Goal: Task Accomplishment & Management: Use online tool/utility

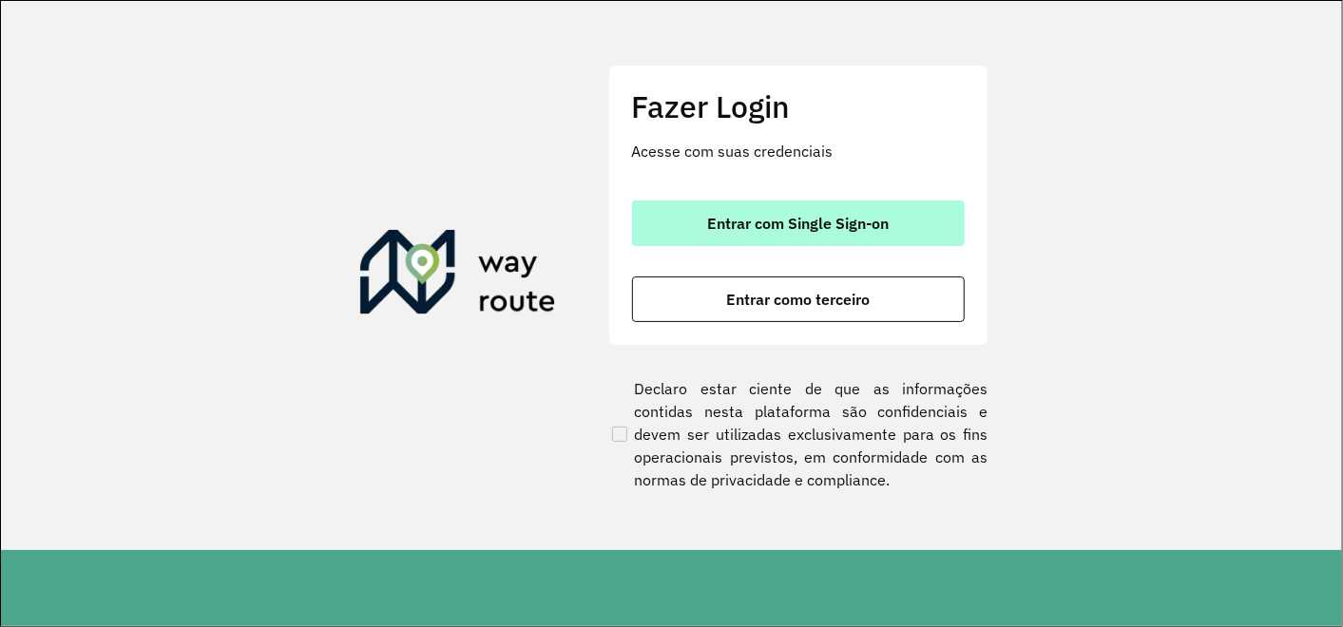
click at [746, 222] on span "Entrar com Single Sign-on" at bounding box center [798, 223] width 182 height 15
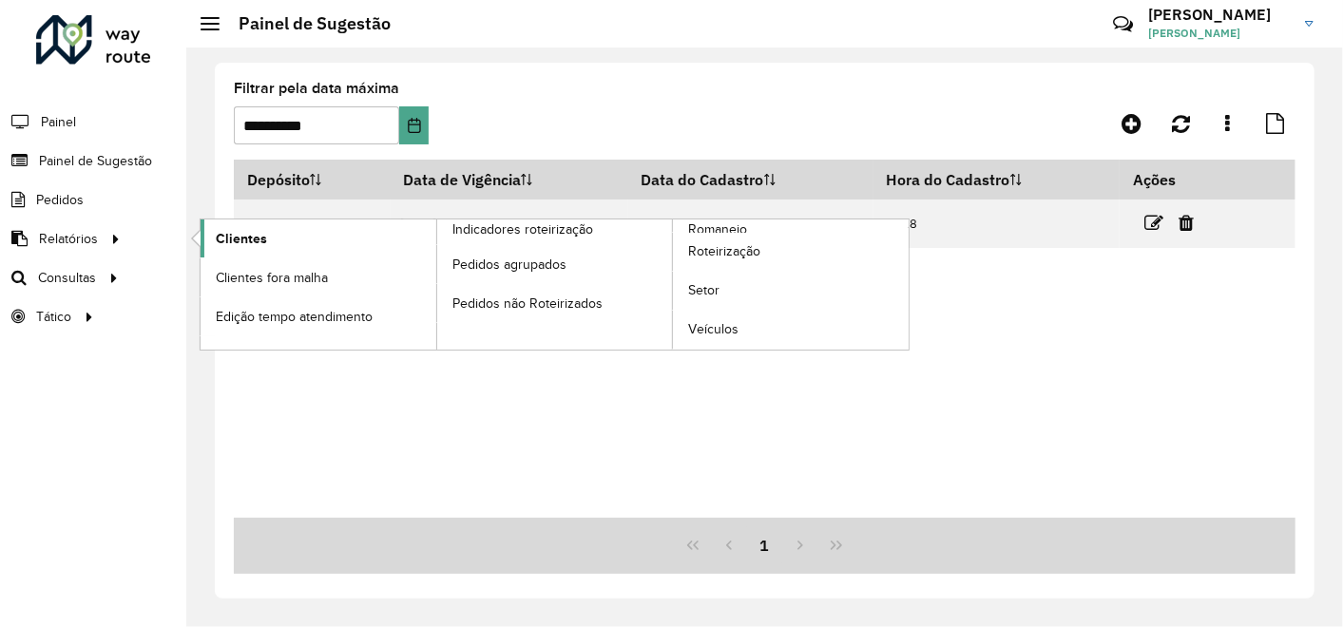
click at [220, 230] on span "Clientes" at bounding box center [241, 239] width 51 height 20
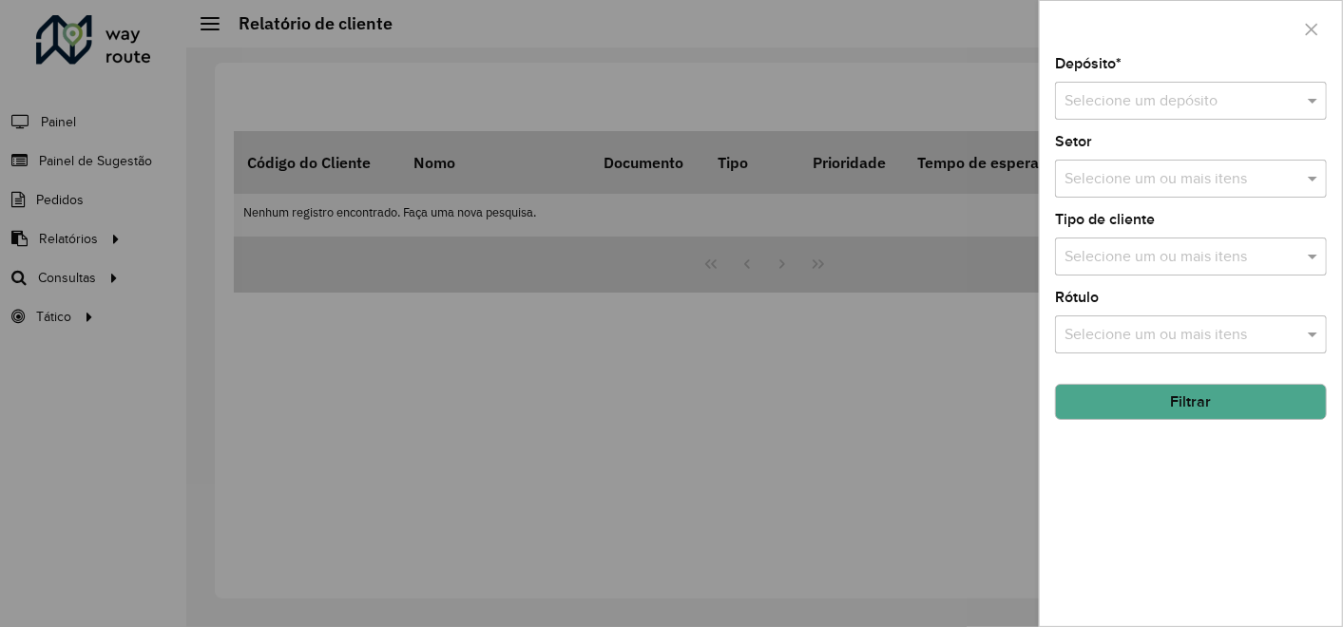
click at [1079, 103] on input "text" at bounding box center [1172, 101] width 215 height 23
click at [1100, 147] on span "CDD Contagem" at bounding box center [1116, 155] width 105 height 16
click at [1182, 407] on button "Filtrar" at bounding box center [1191, 402] width 272 height 36
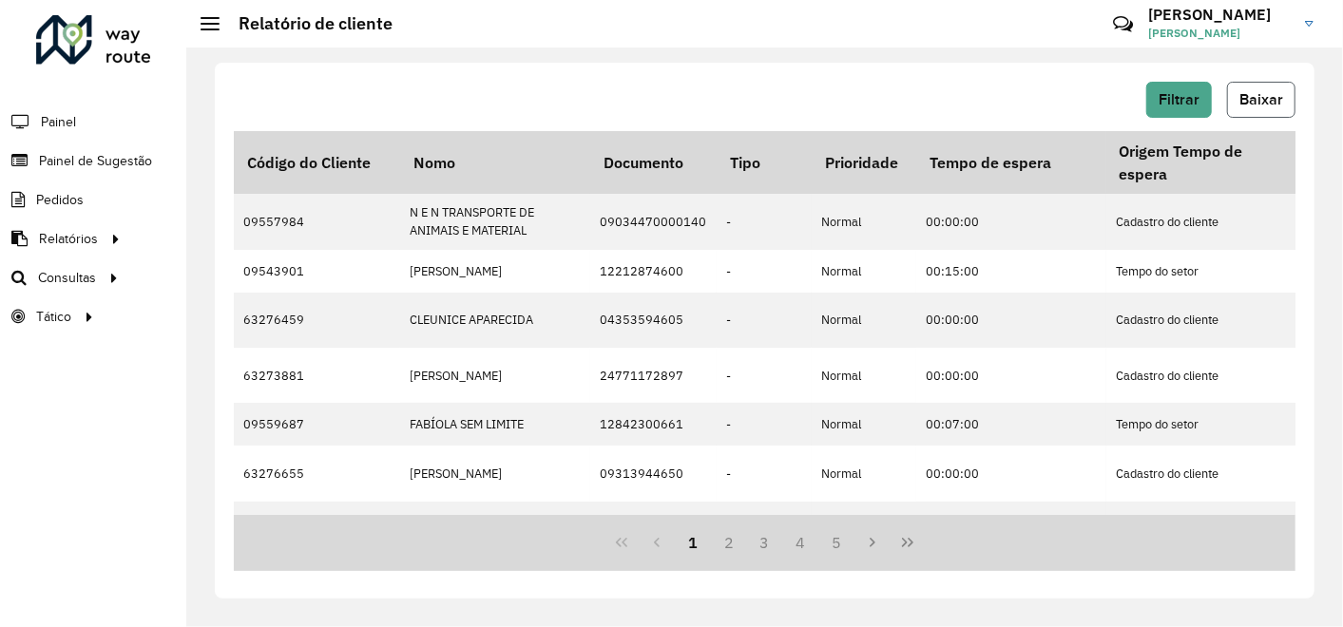
click at [1258, 97] on span "Baixar" at bounding box center [1261, 99] width 44 height 16
click at [124, 160] on span "Painel de Sugestão" at bounding box center [98, 161] width 119 height 20
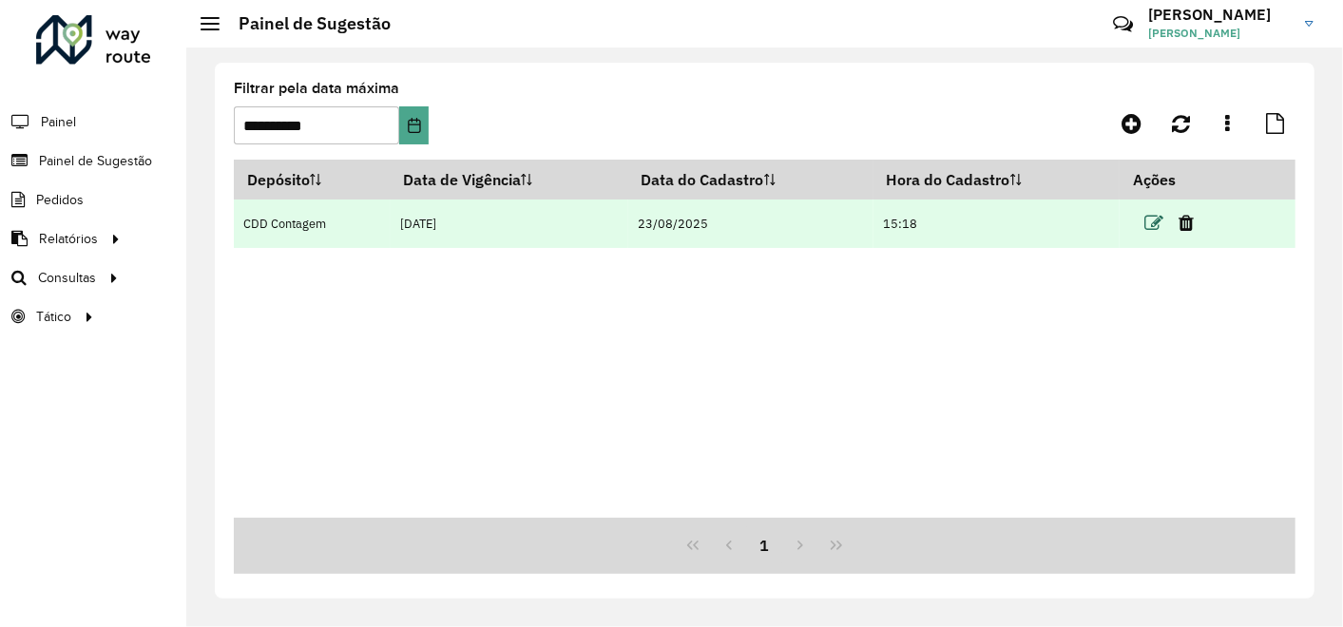
click at [1160, 221] on icon at bounding box center [1153, 223] width 19 height 19
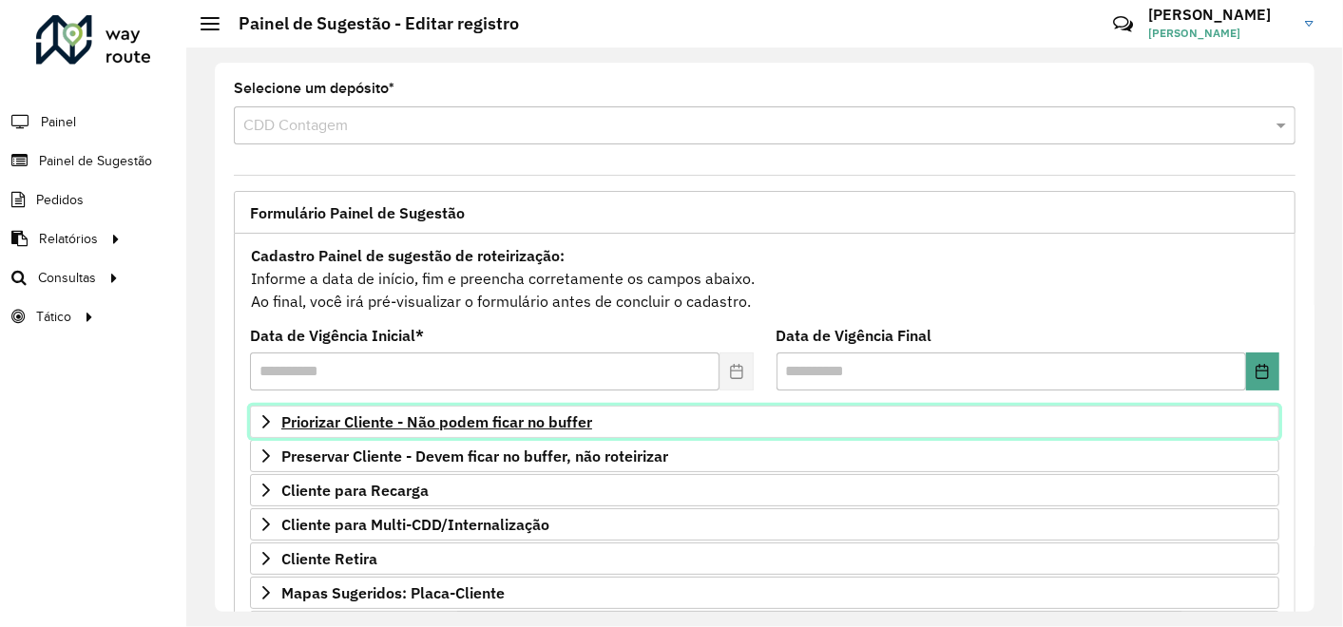
click at [474, 418] on span "Priorizar Cliente - Não podem ficar no buffer" at bounding box center [436, 421] width 311 height 15
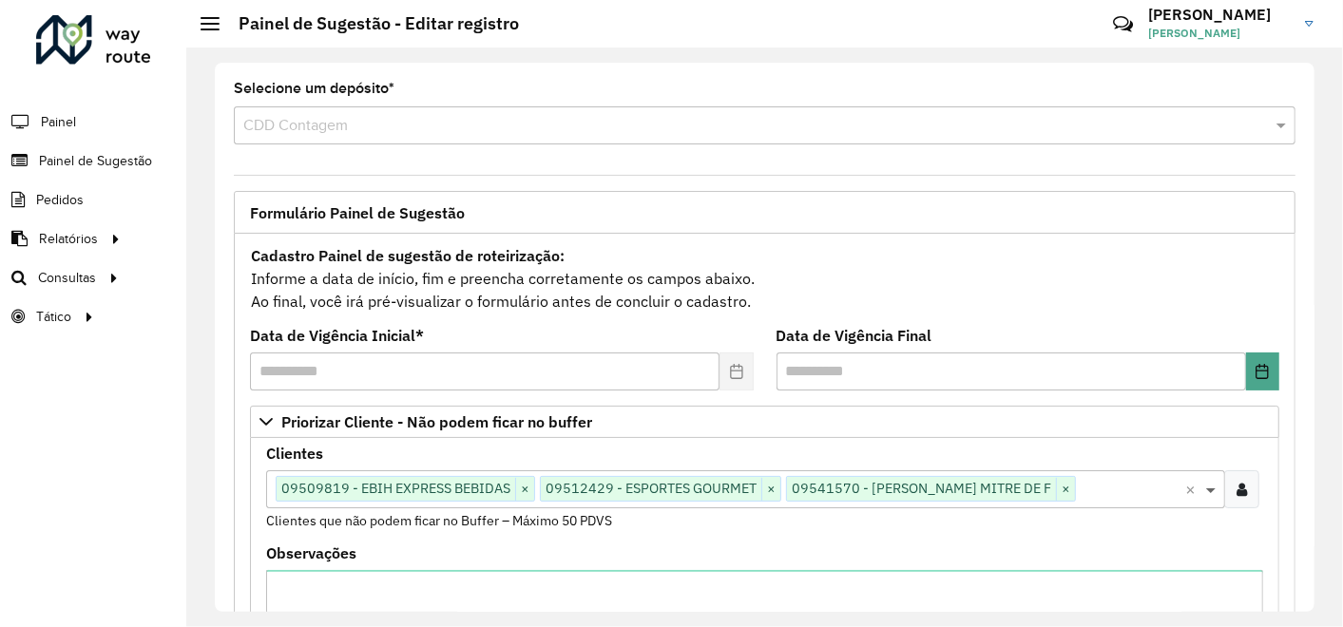
click at [1205, 484] on span at bounding box center [1213, 489] width 24 height 23
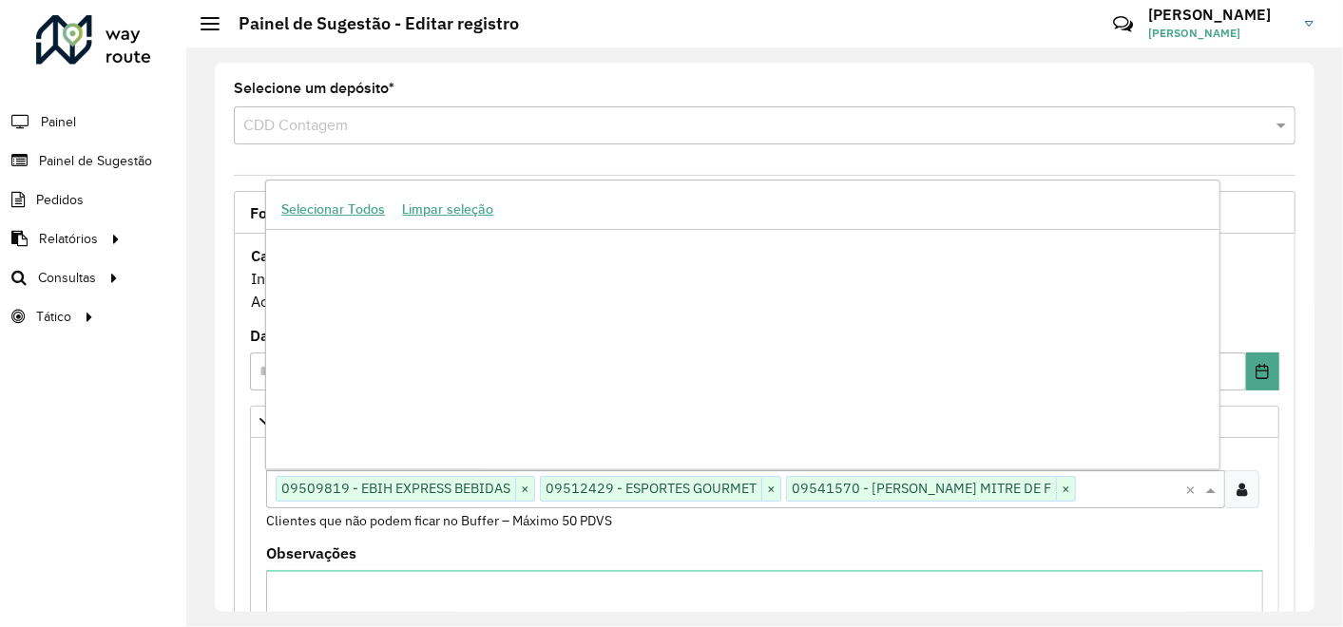
scroll to position [530353, 0]
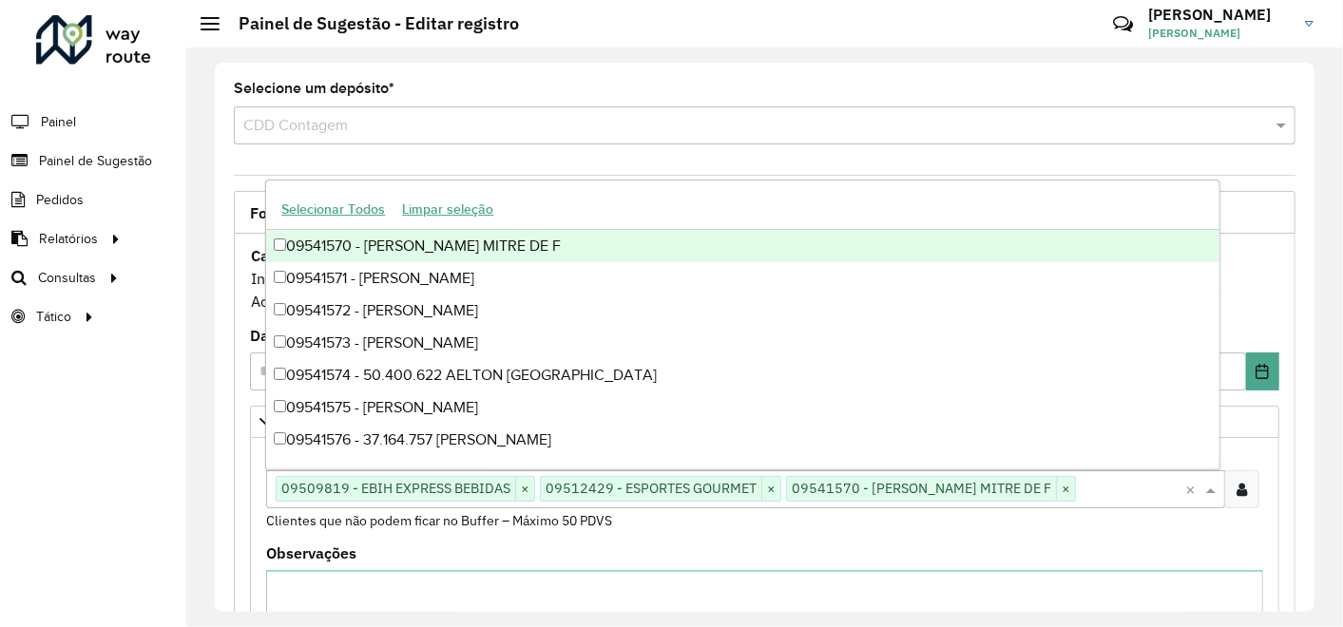
click at [1179, 486] on input "text" at bounding box center [1130, 490] width 109 height 23
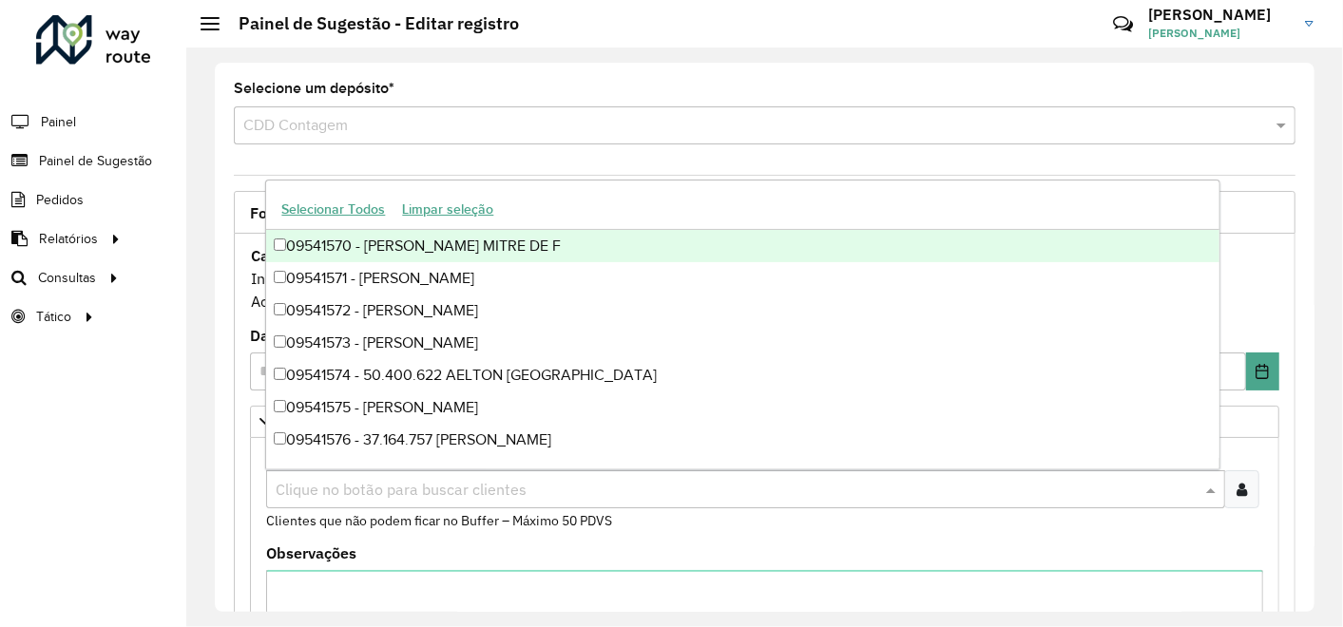
click at [1240, 486] on icon at bounding box center [1242, 489] width 10 height 15
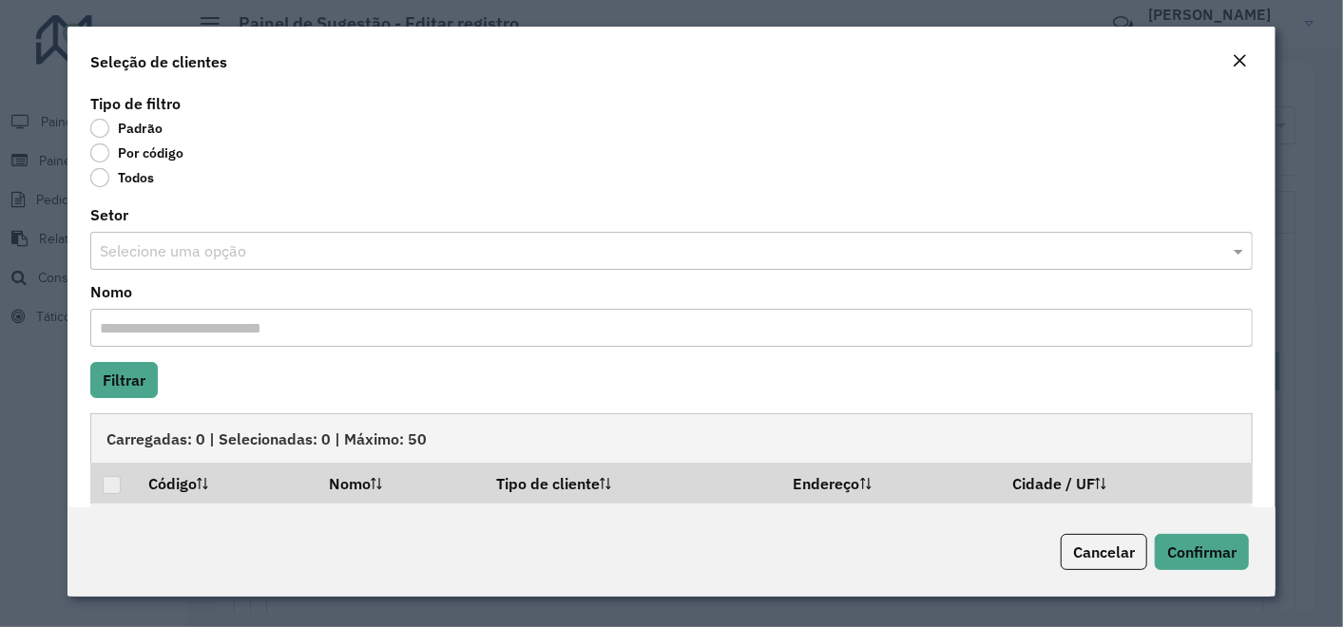
click at [101, 151] on label "Por código" at bounding box center [136, 153] width 93 height 19
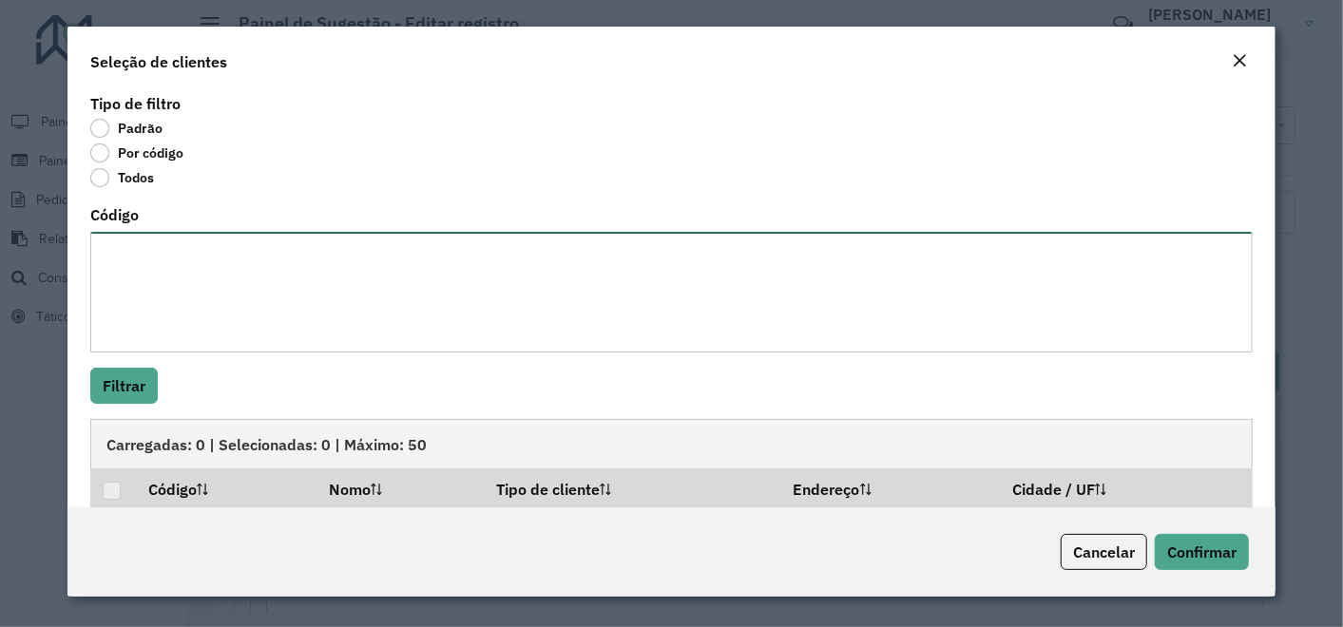
click at [203, 248] on textarea "Código" at bounding box center [671, 292] width 1163 height 121
paste textarea "***** ***** ***** *****"
type textarea "***** ***** ***** *****"
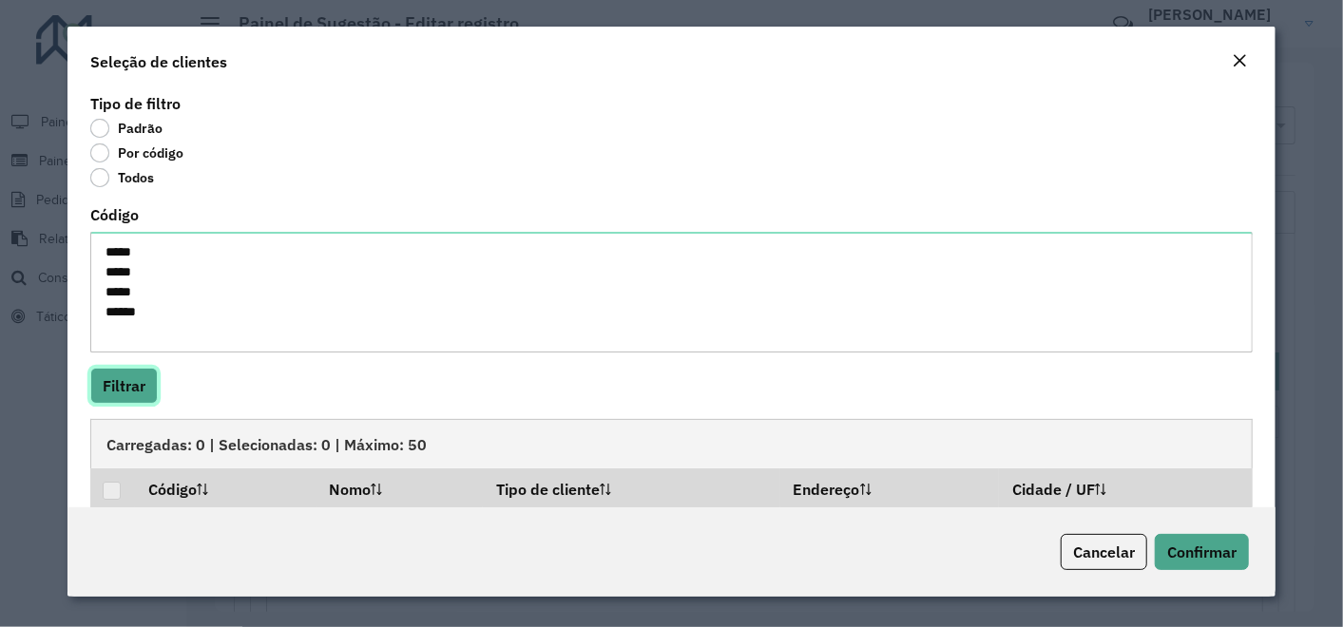
click at [140, 391] on button "Filtrar" at bounding box center [123, 386] width 67 height 36
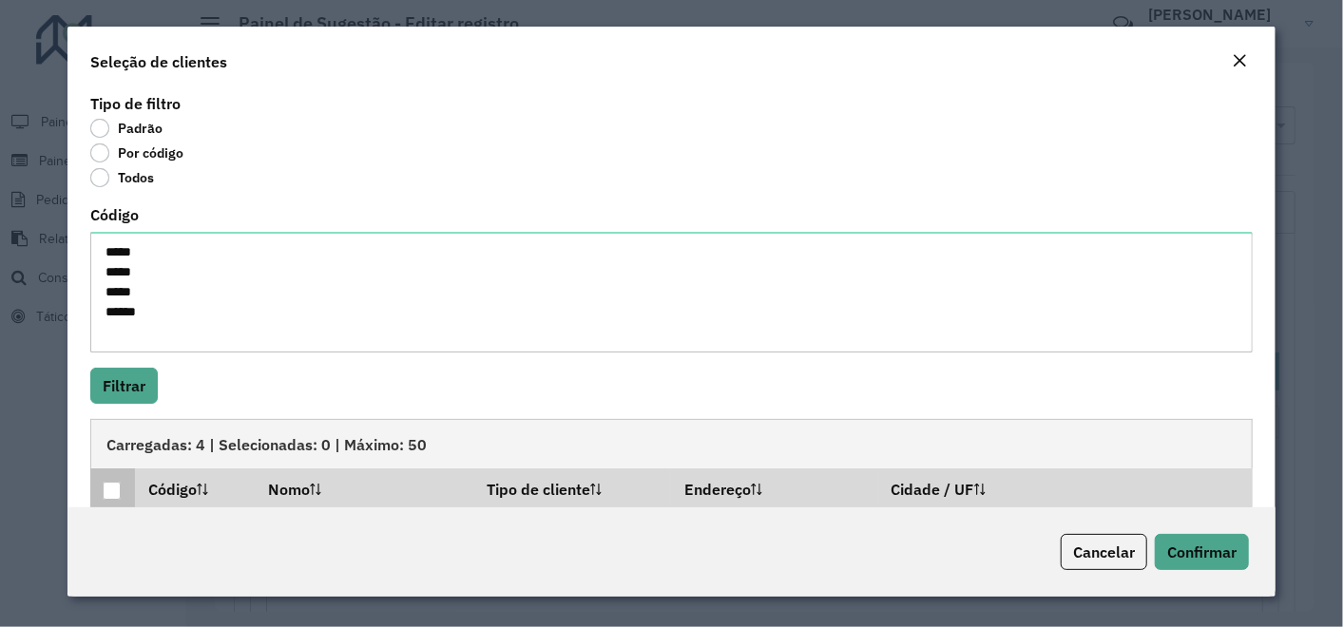
click at [113, 488] on div at bounding box center [112, 491] width 18 height 18
click at [1177, 548] on span "Confirmar" at bounding box center [1201, 552] width 69 height 19
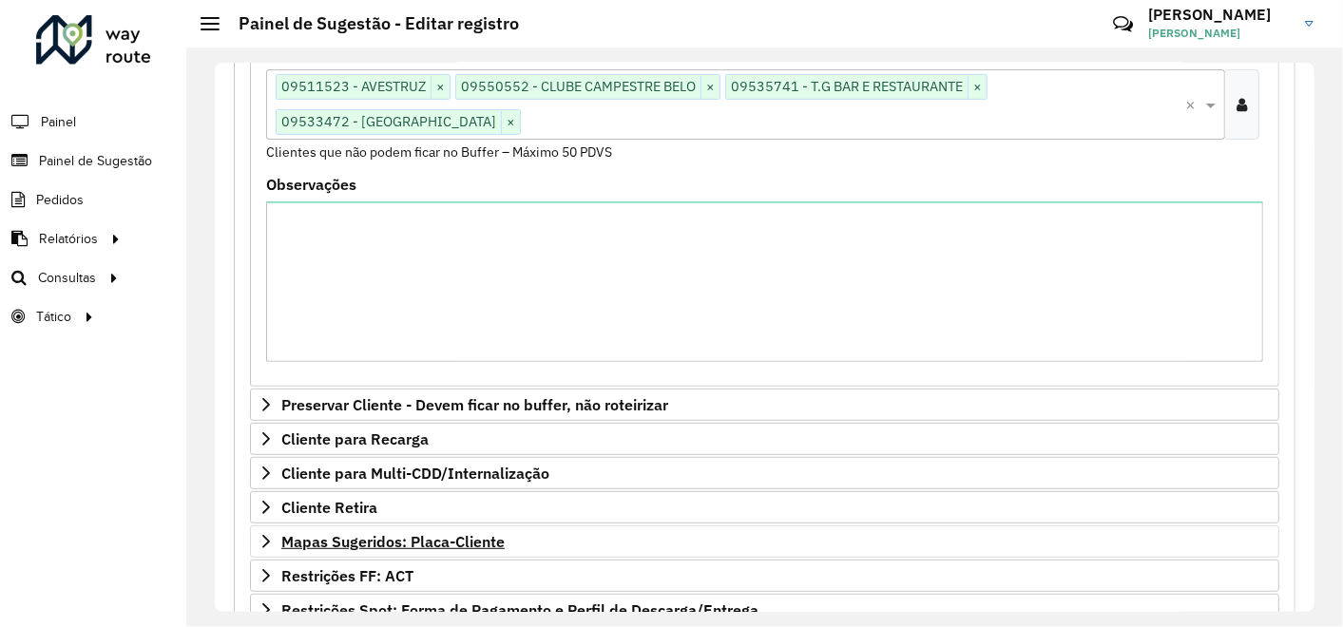
scroll to position [422, 0]
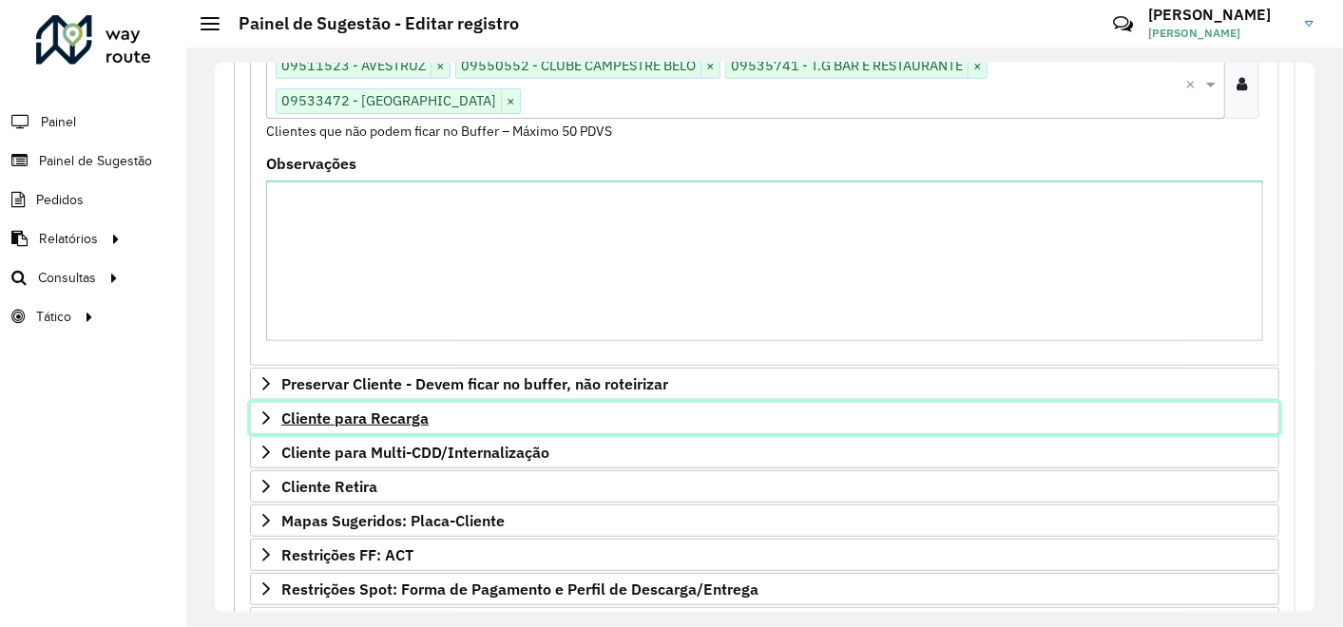
click at [410, 411] on span "Cliente para Recarga" at bounding box center [354, 418] width 147 height 15
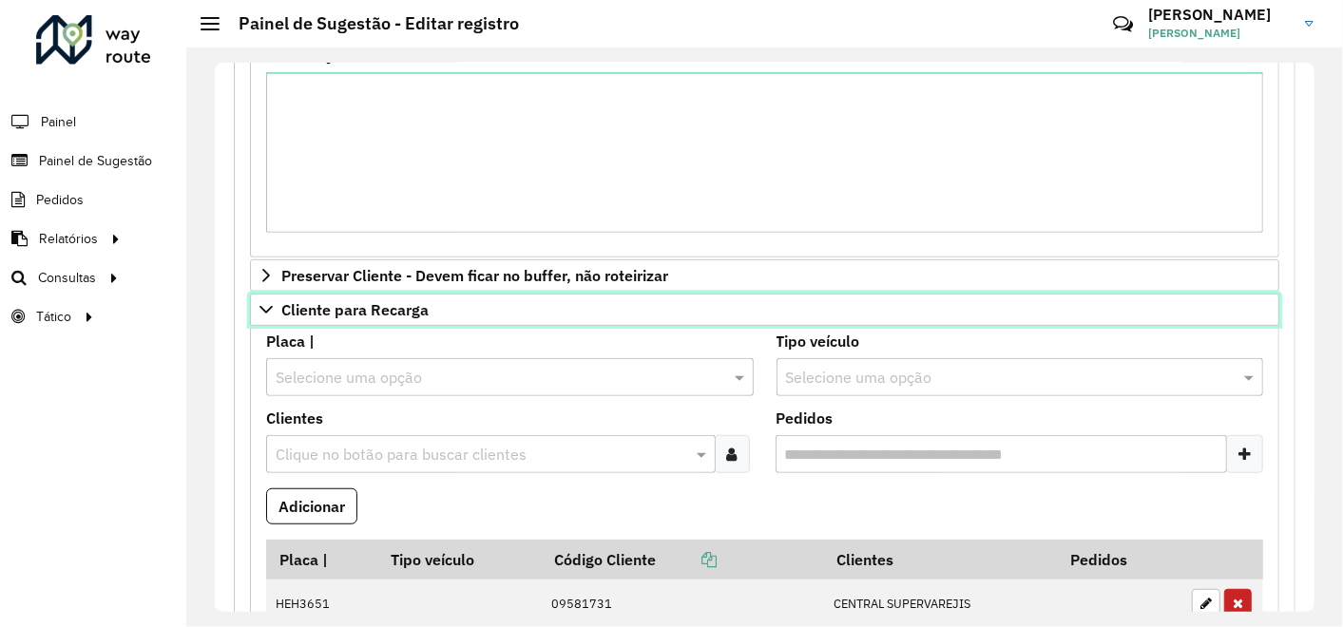
scroll to position [633, 0]
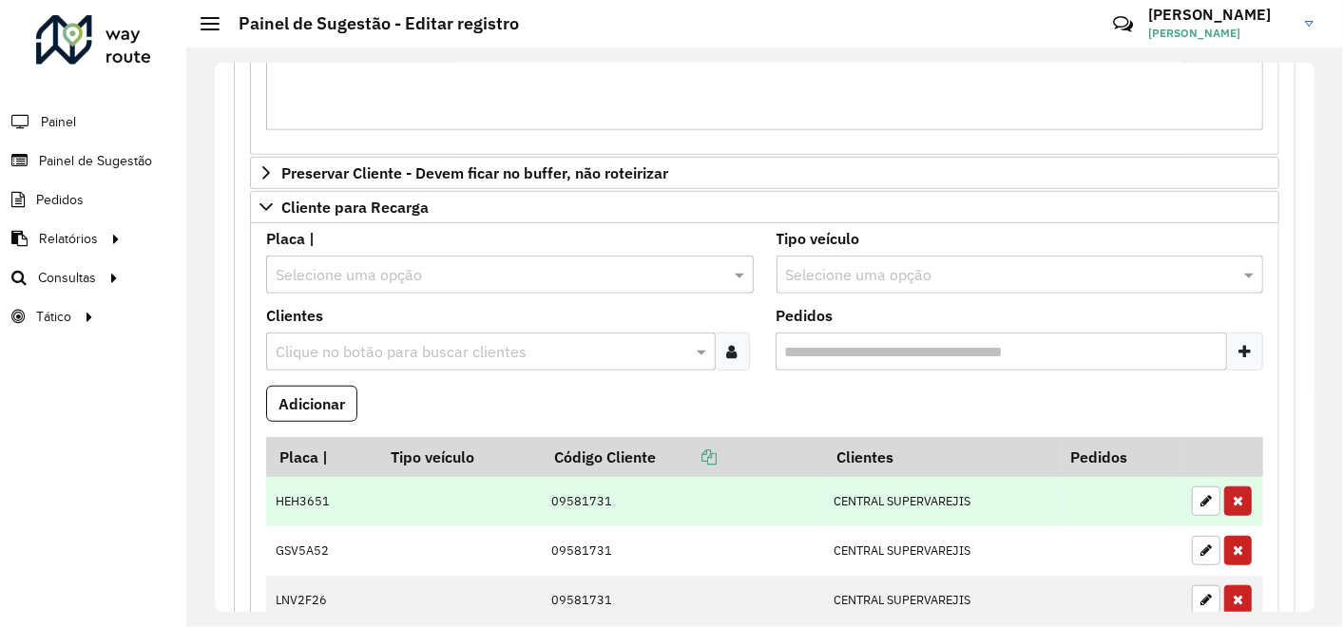
click at [1236, 494] on icon "button" at bounding box center [1238, 500] width 10 height 13
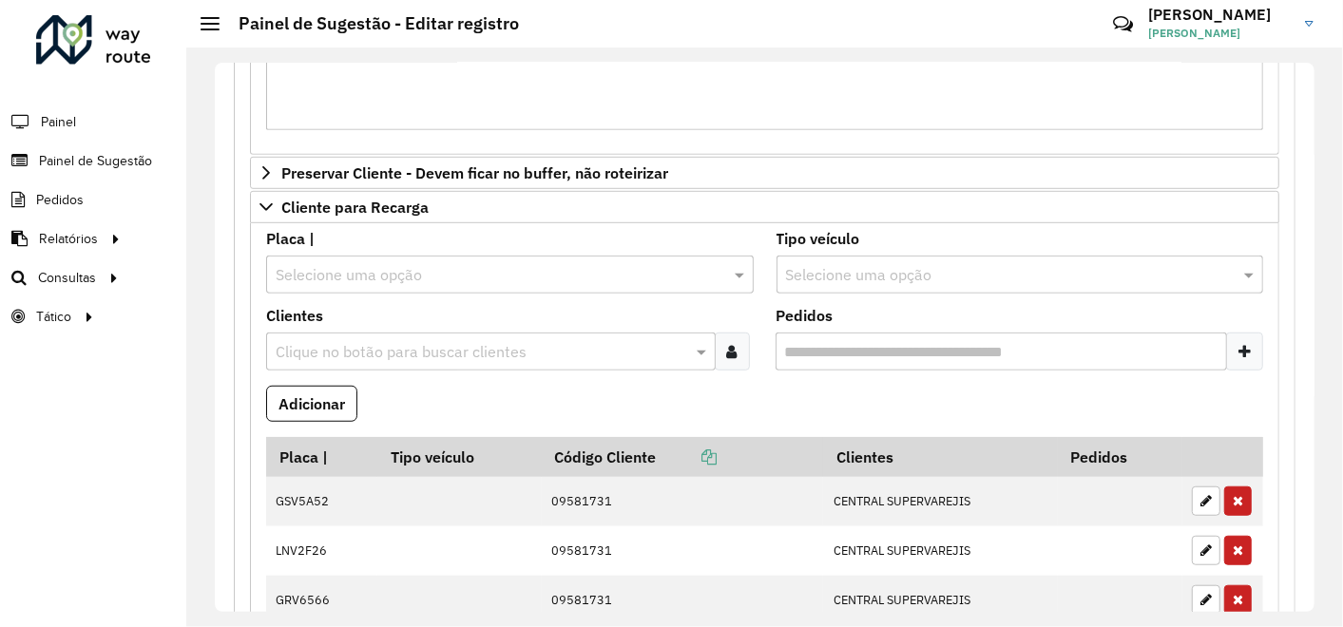
click at [1236, 494] on icon "button" at bounding box center [1238, 500] width 10 height 13
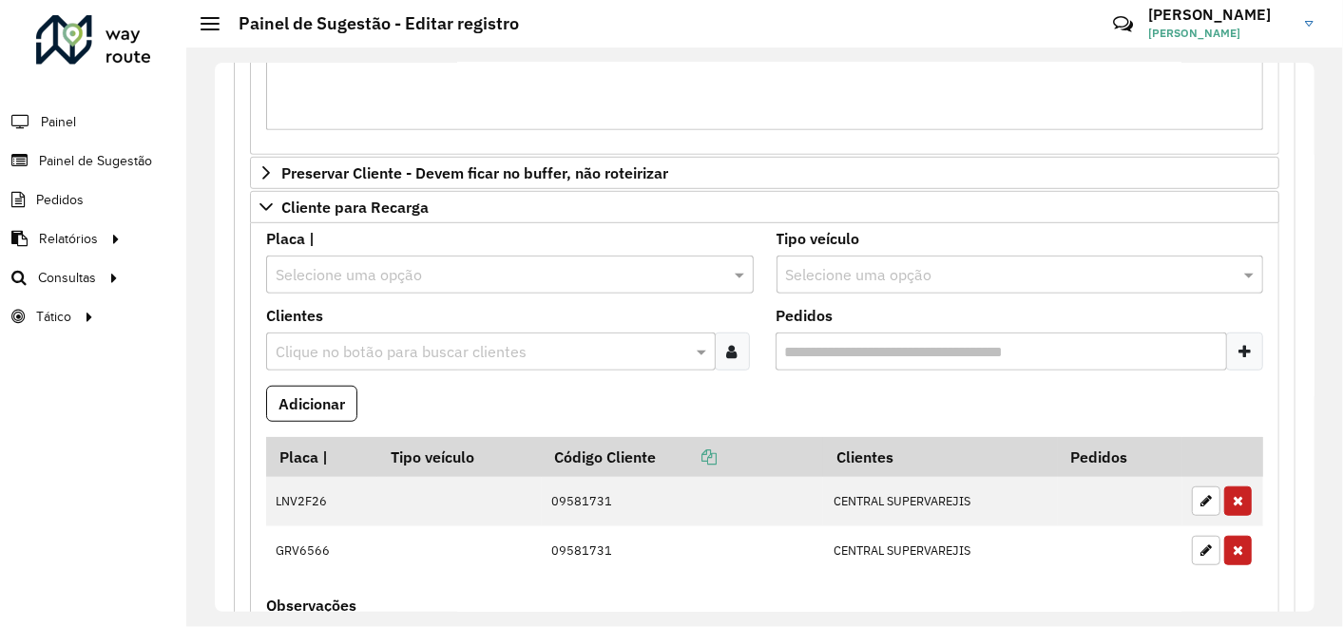
click at [1236, 494] on icon "button" at bounding box center [1238, 500] width 10 height 13
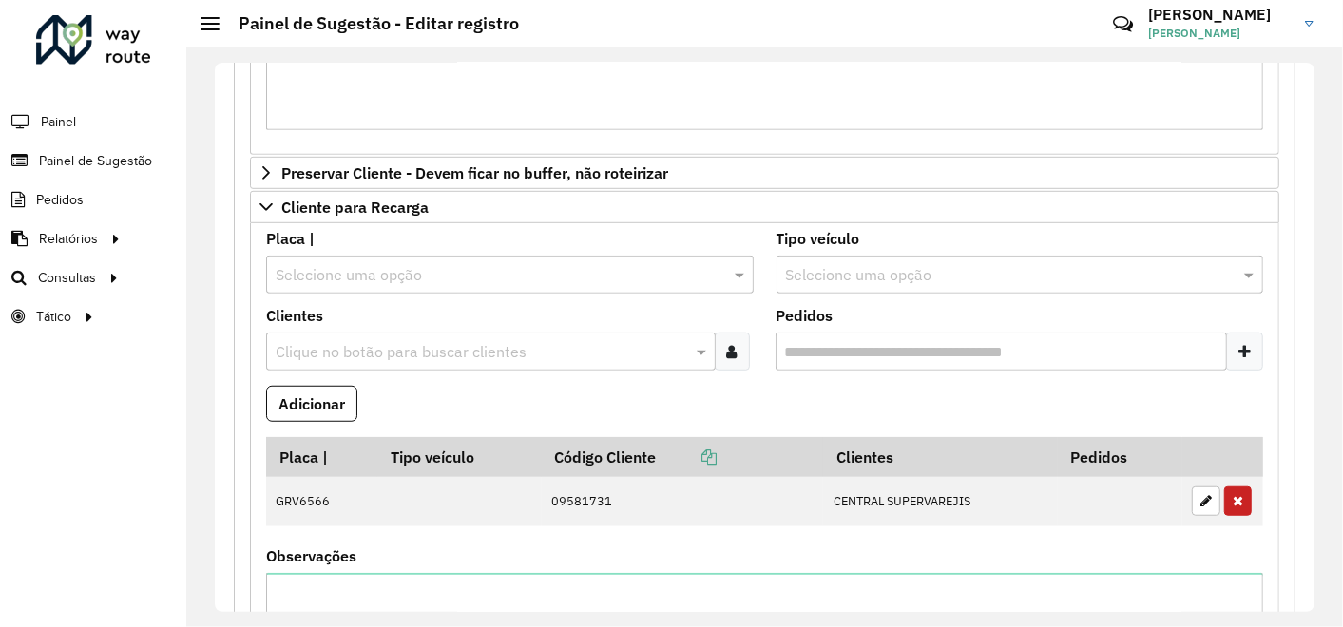
click at [1236, 494] on icon "button" at bounding box center [1238, 500] width 10 height 13
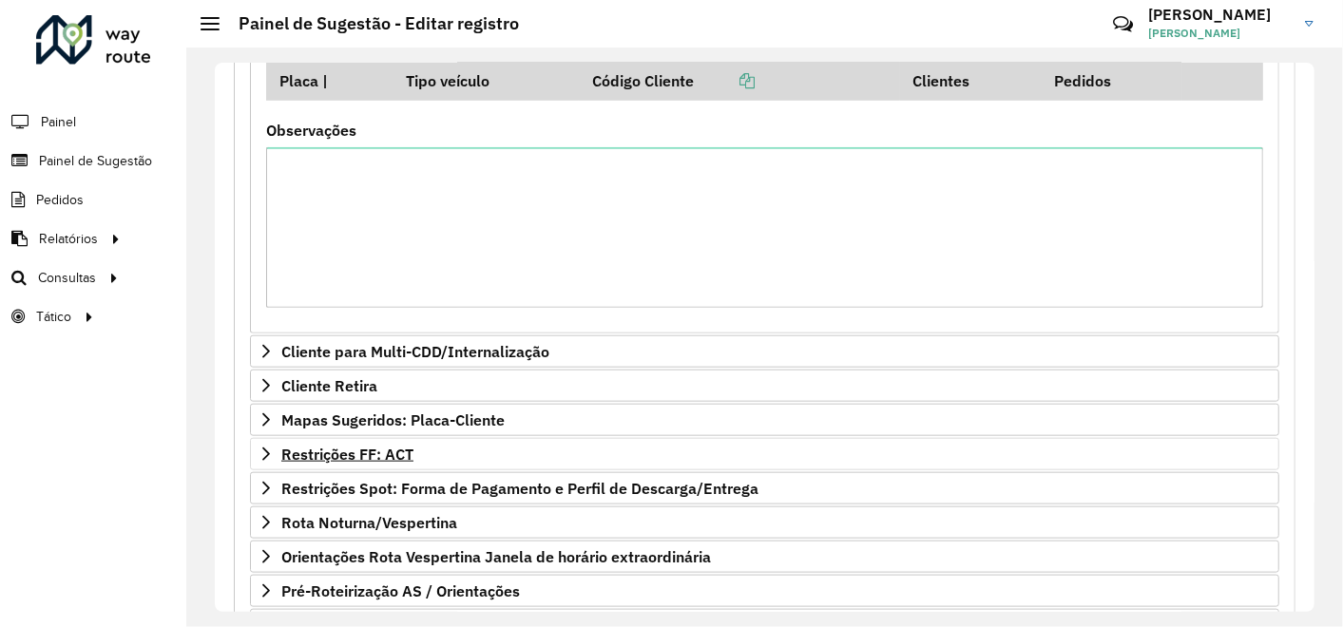
scroll to position [1056, 0]
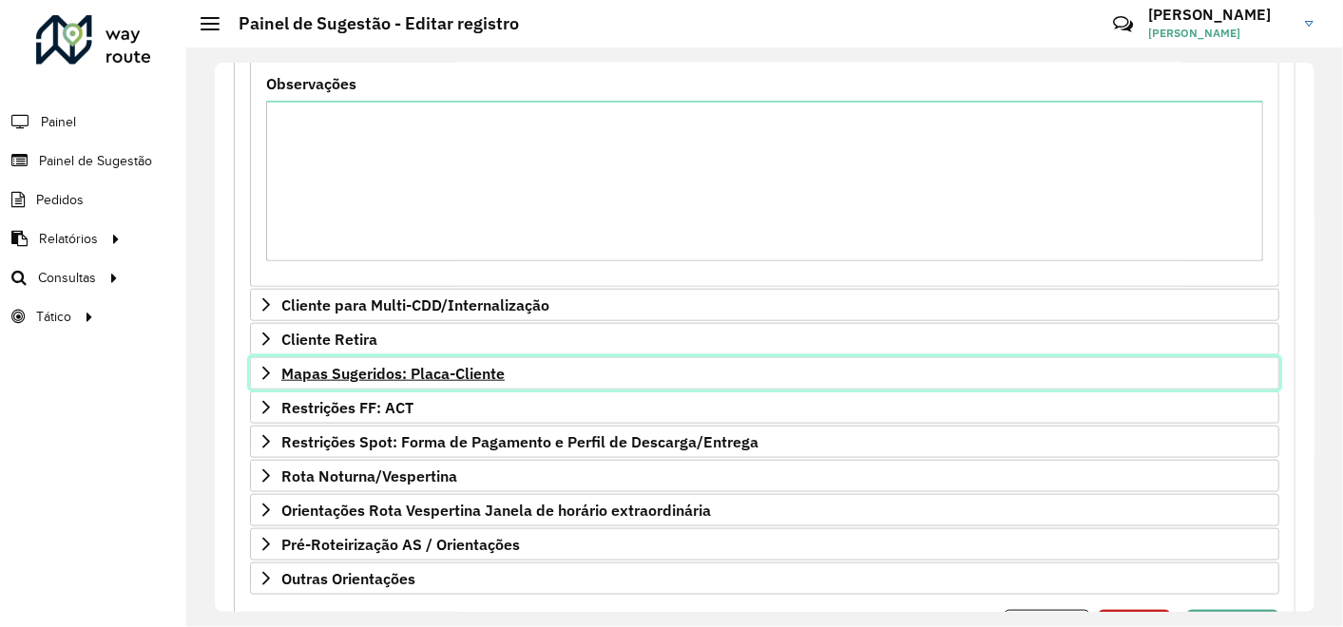
click at [419, 366] on span "Mapas Sugeridos: Placa-Cliente" at bounding box center [392, 373] width 223 height 15
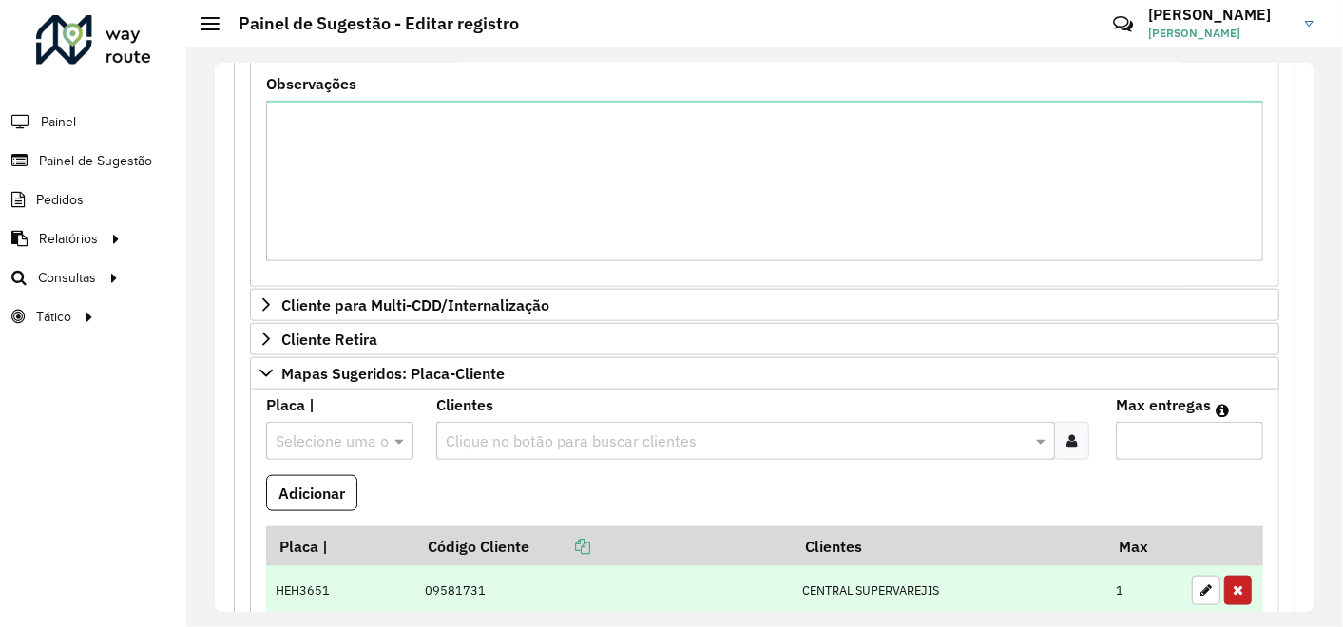
click at [1237, 584] on icon "button" at bounding box center [1238, 590] width 10 height 13
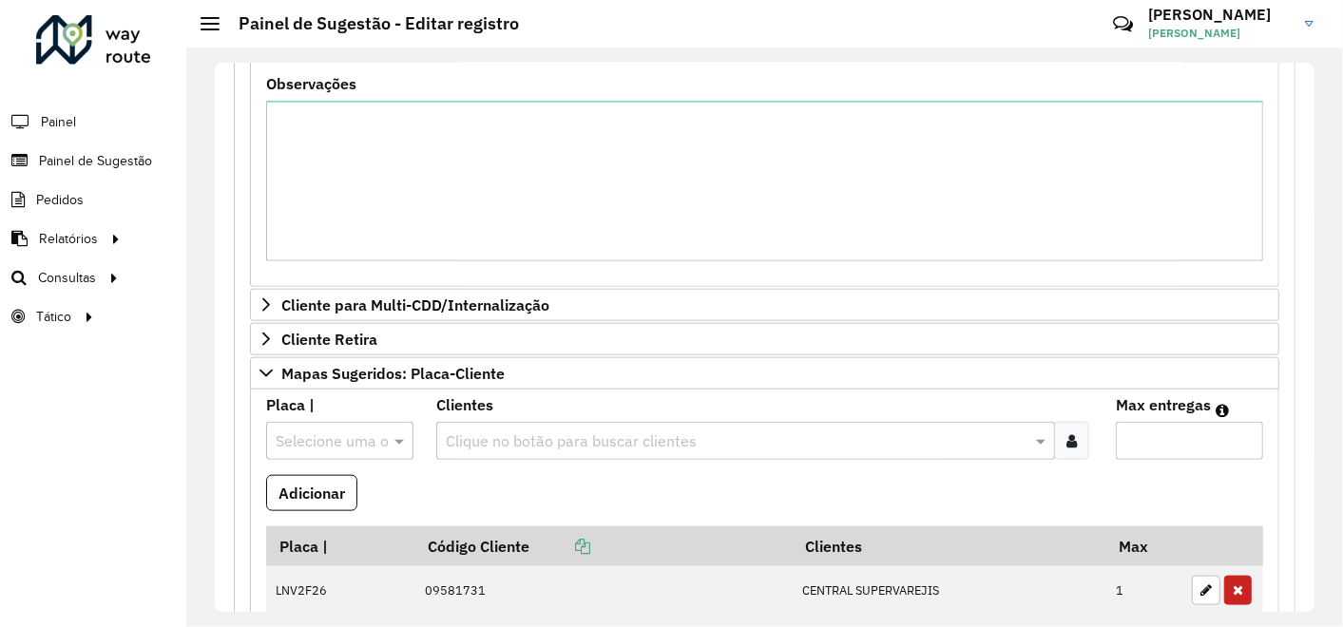
click at [1237, 584] on icon "button" at bounding box center [1238, 590] width 10 height 13
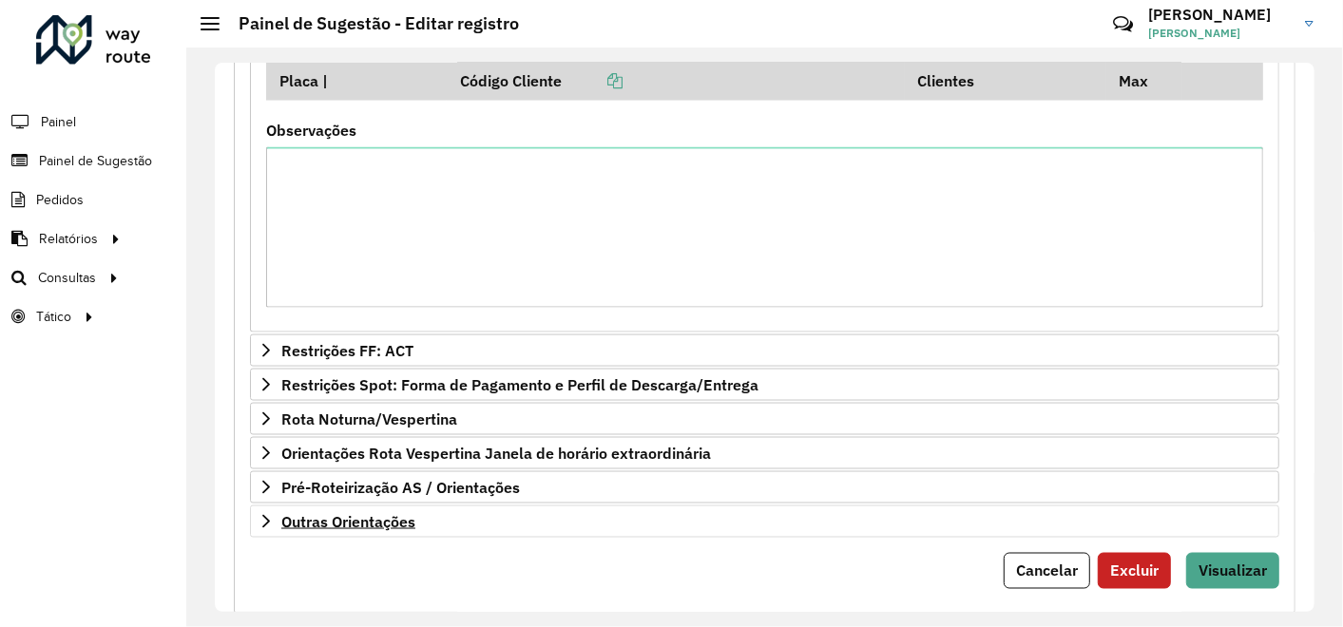
scroll to position [1524, 0]
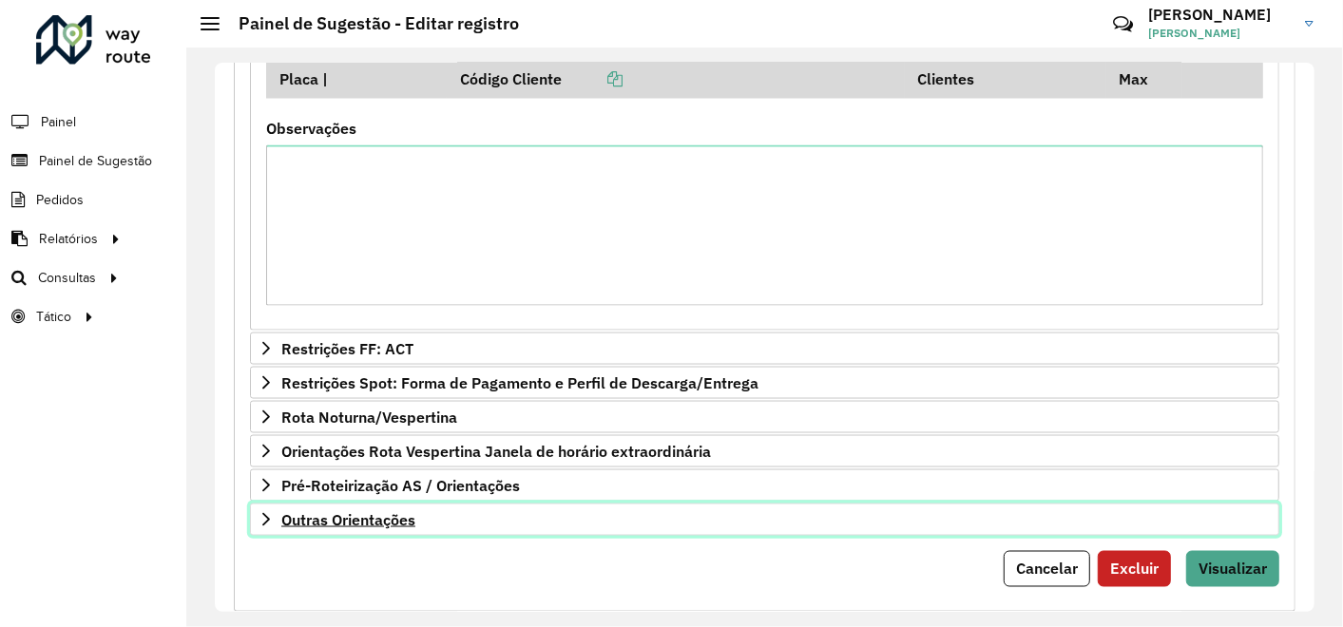
click at [394, 512] on span "Outras Orientações" at bounding box center [348, 519] width 134 height 15
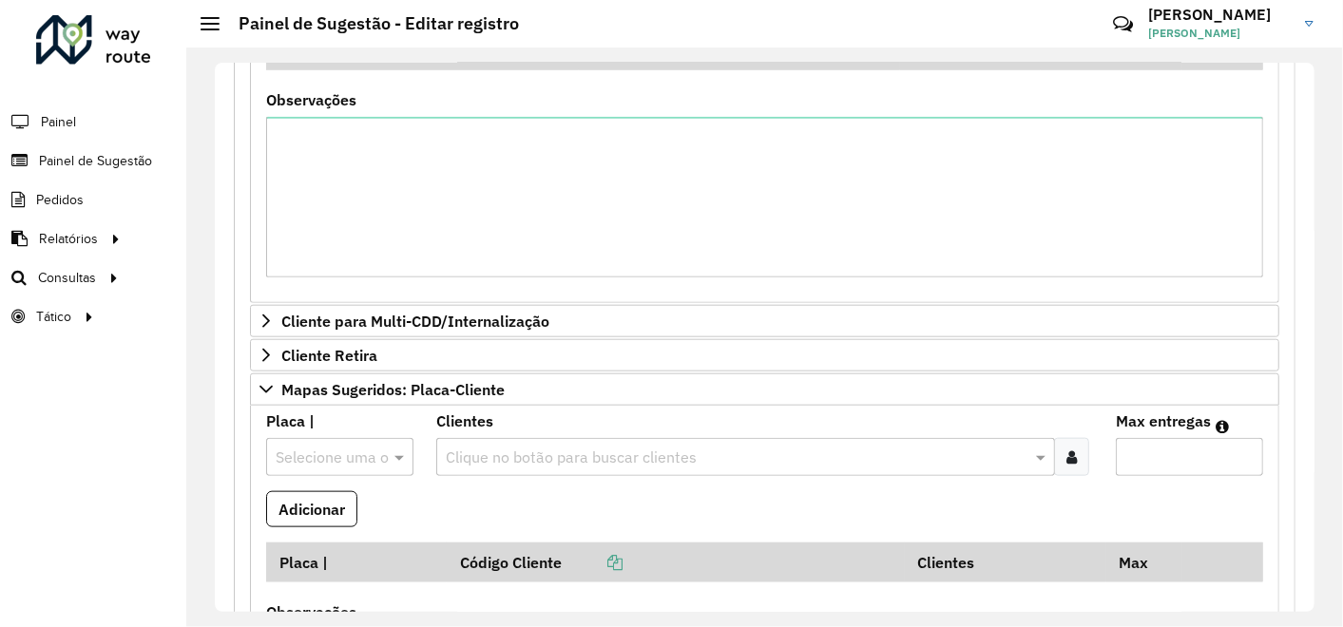
scroll to position [1102, 0]
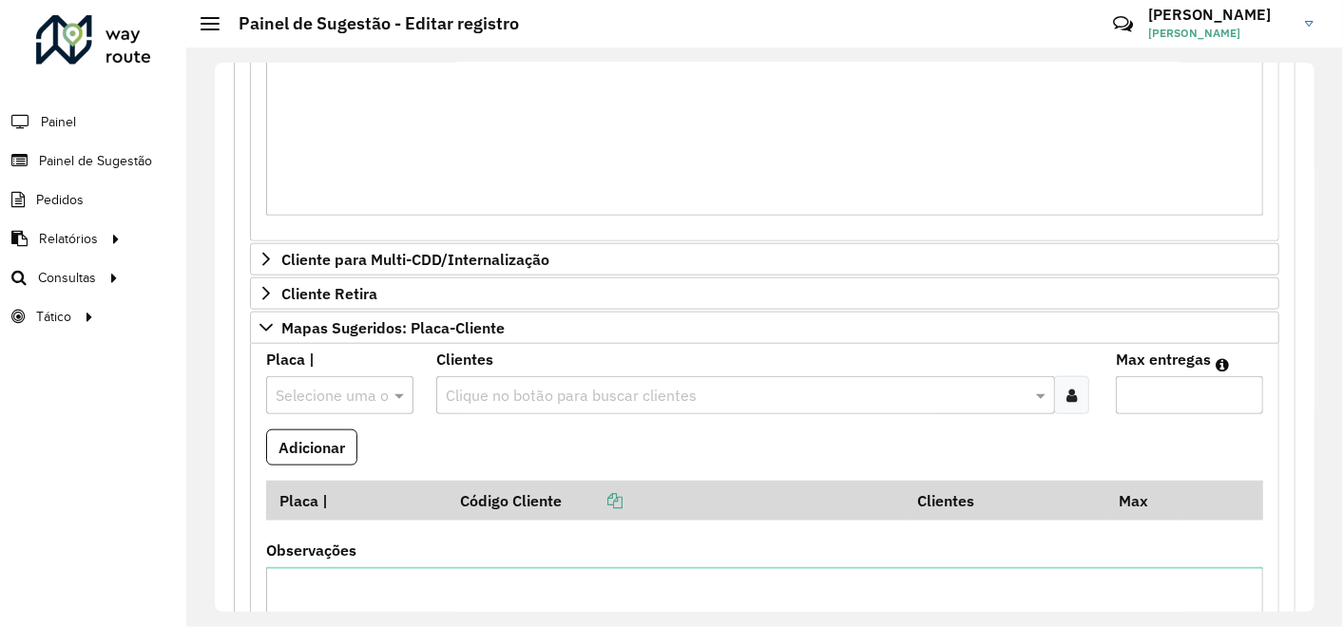
click at [503, 385] on input "text" at bounding box center [736, 396] width 590 height 23
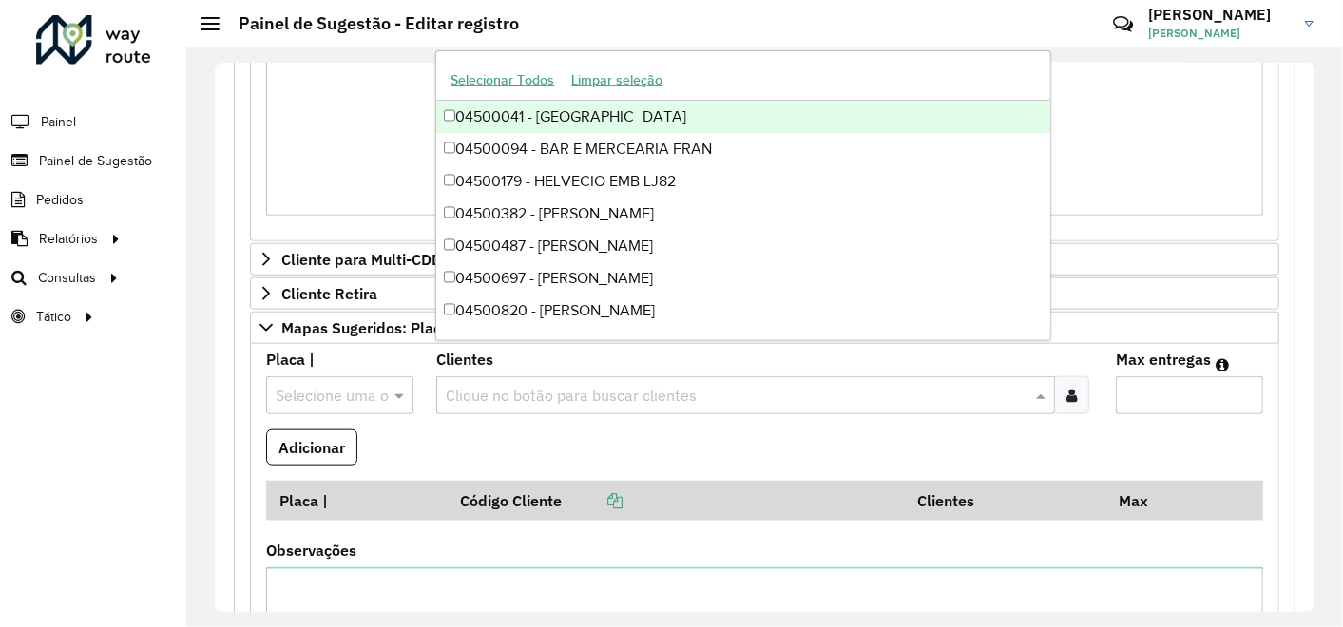
paste input "*****"
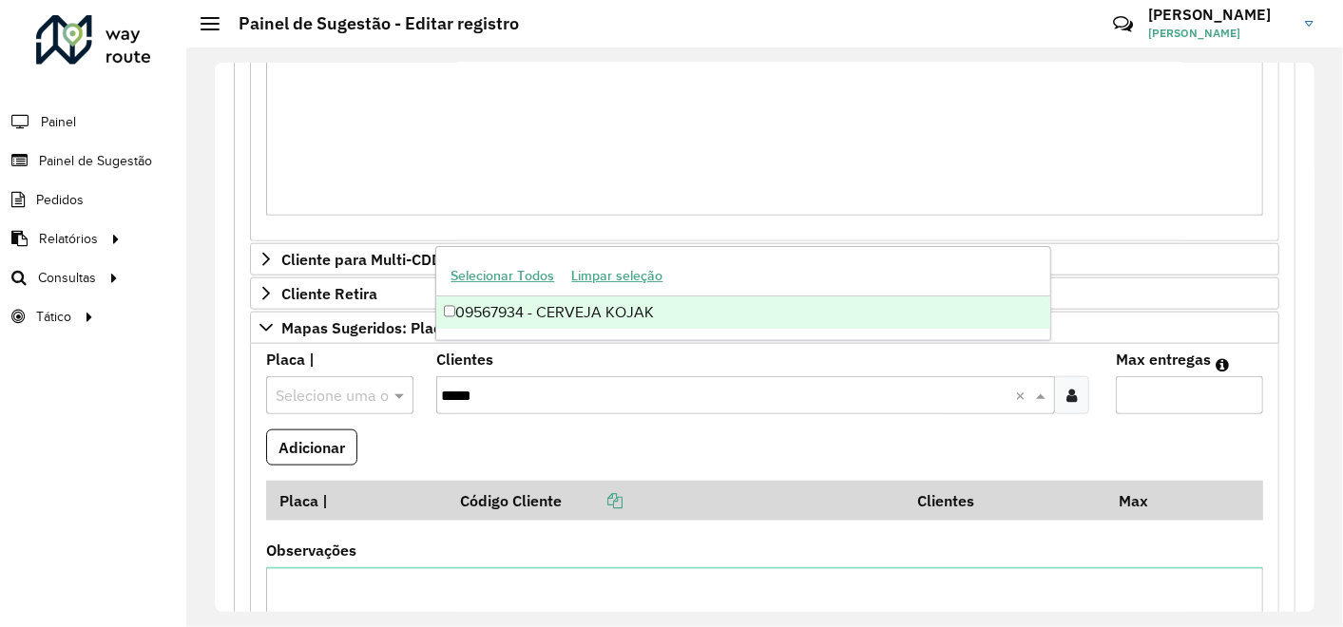
type input "*****"
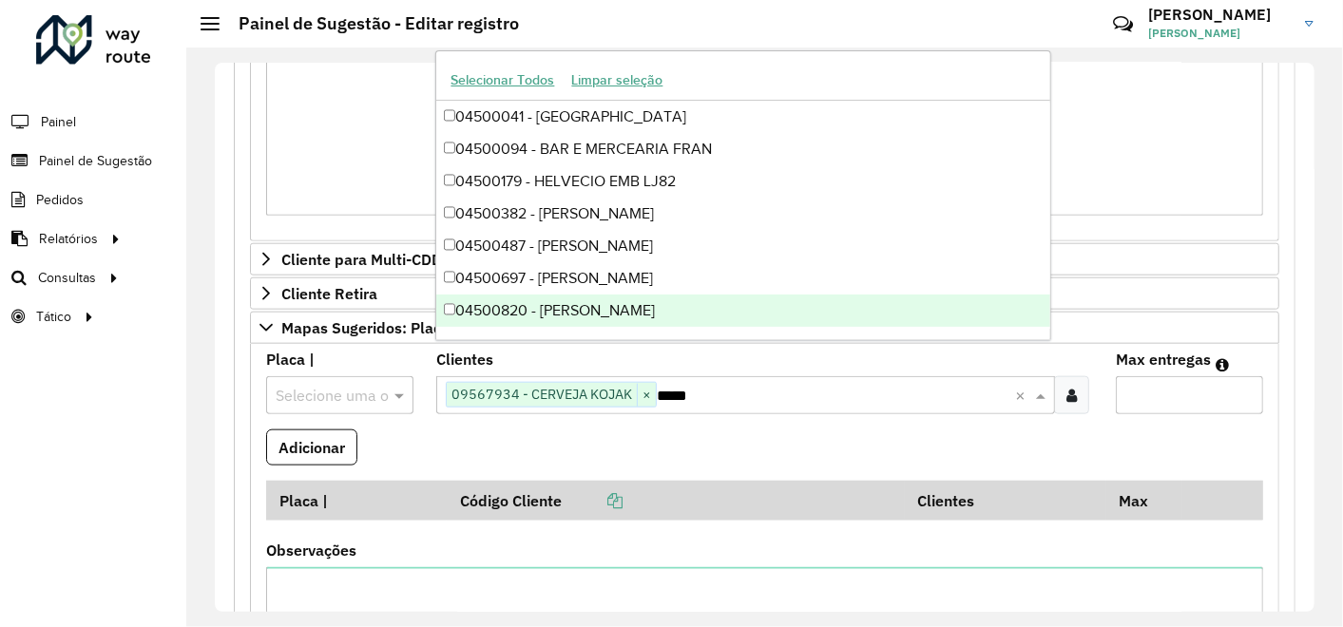
click at [1144, 376] on input "Max entregas" at bounding box center [1189, 395] width 147 height 38
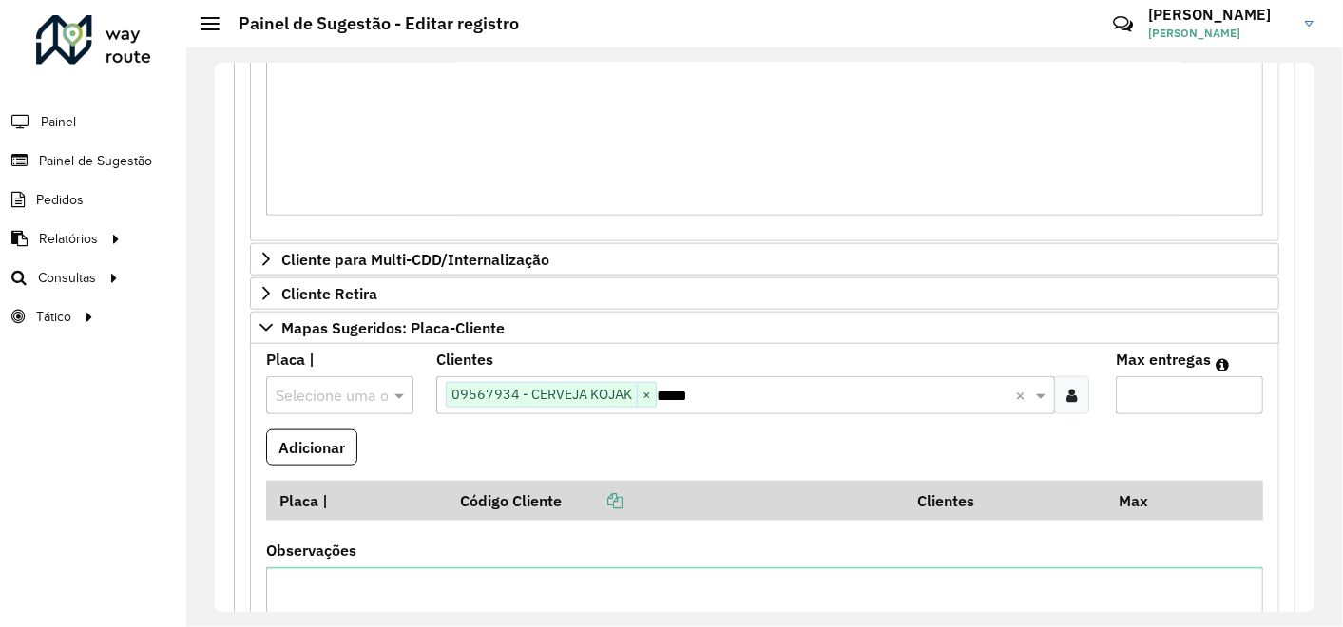
type input "*"
click at [307, 385] on input "text" at bounding box center [321, 396] width 90 height 23
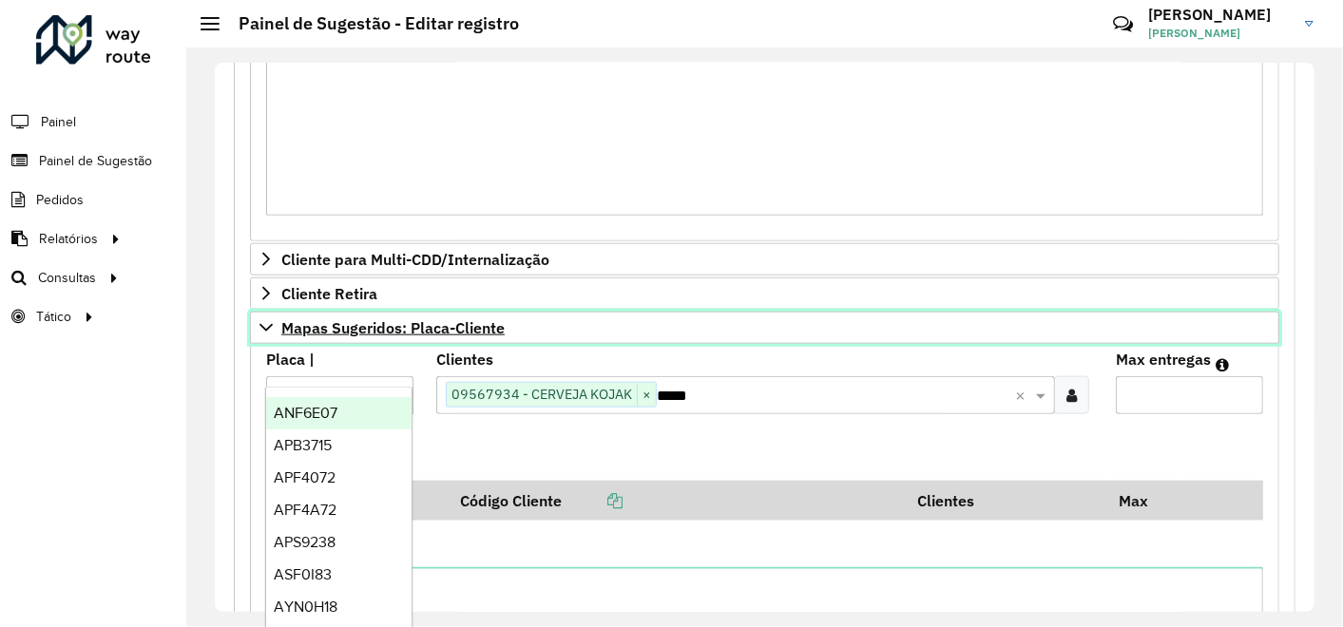
click at [266, 324] on icon at bounding box center [265, 328] width 13 height 8
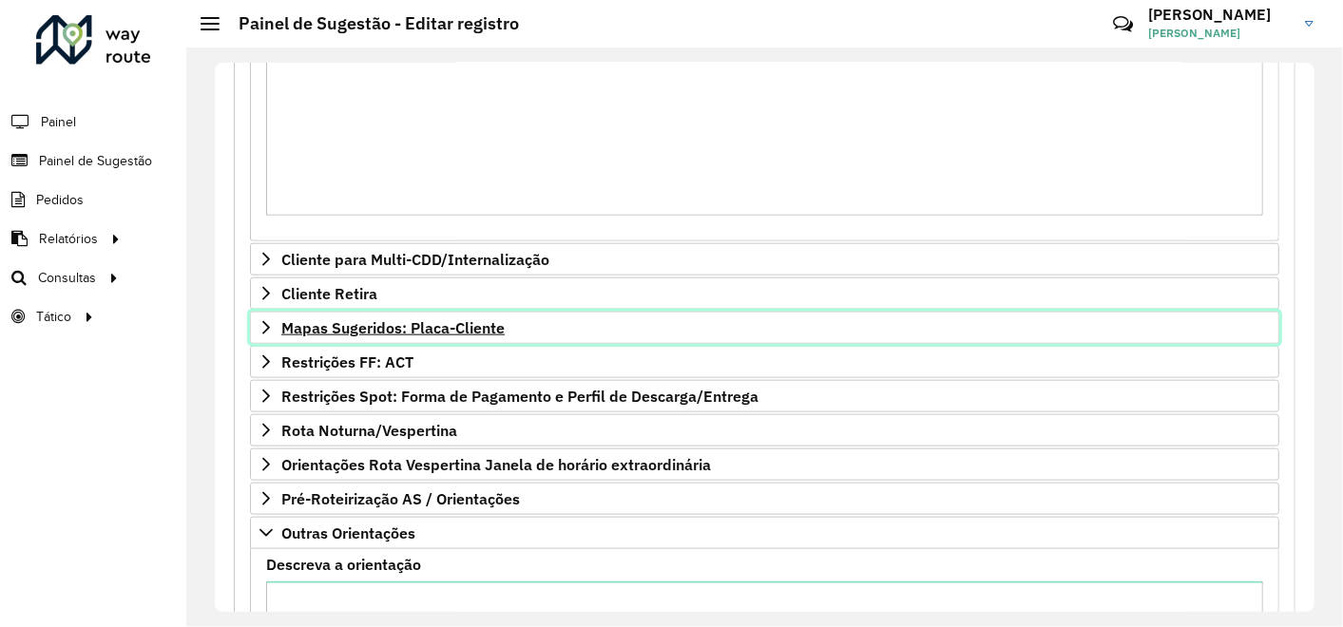
click at [266, 321] on icon at bounding box center [266, 327] width 8 height 13
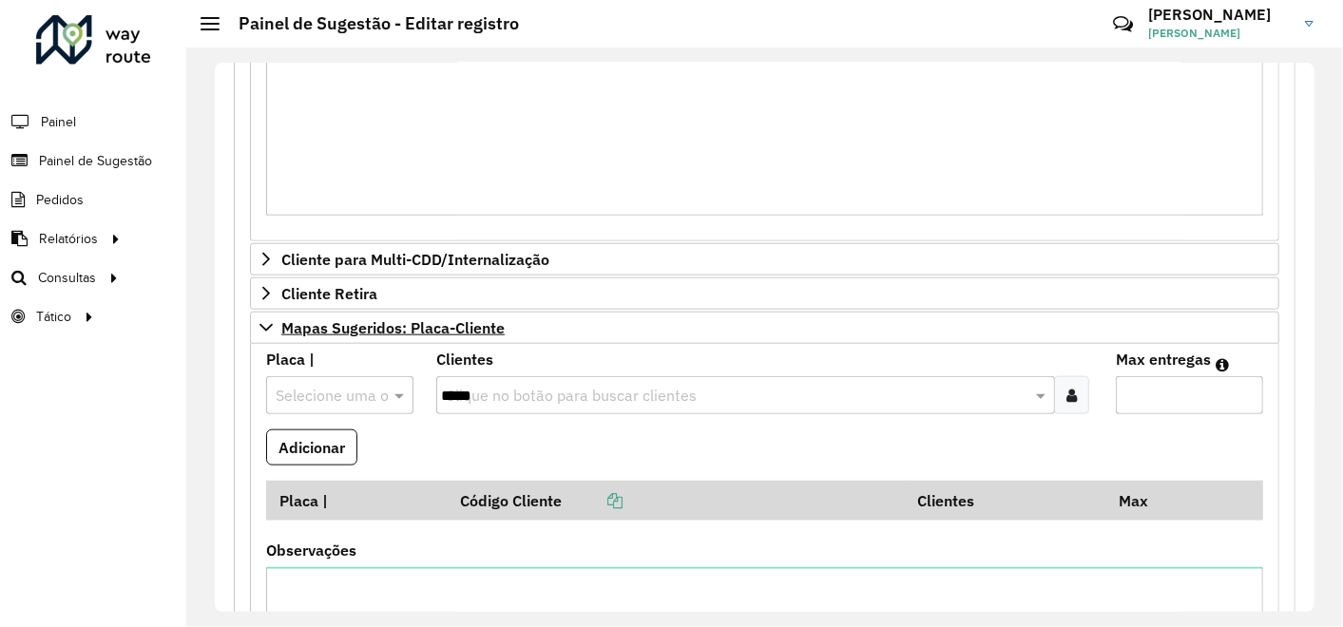
click at [1157, 376] on input "*" at bounding box center [1189, 395] width 147 height 38
